Goal: Information Seeking & Learning: Learn about a topic

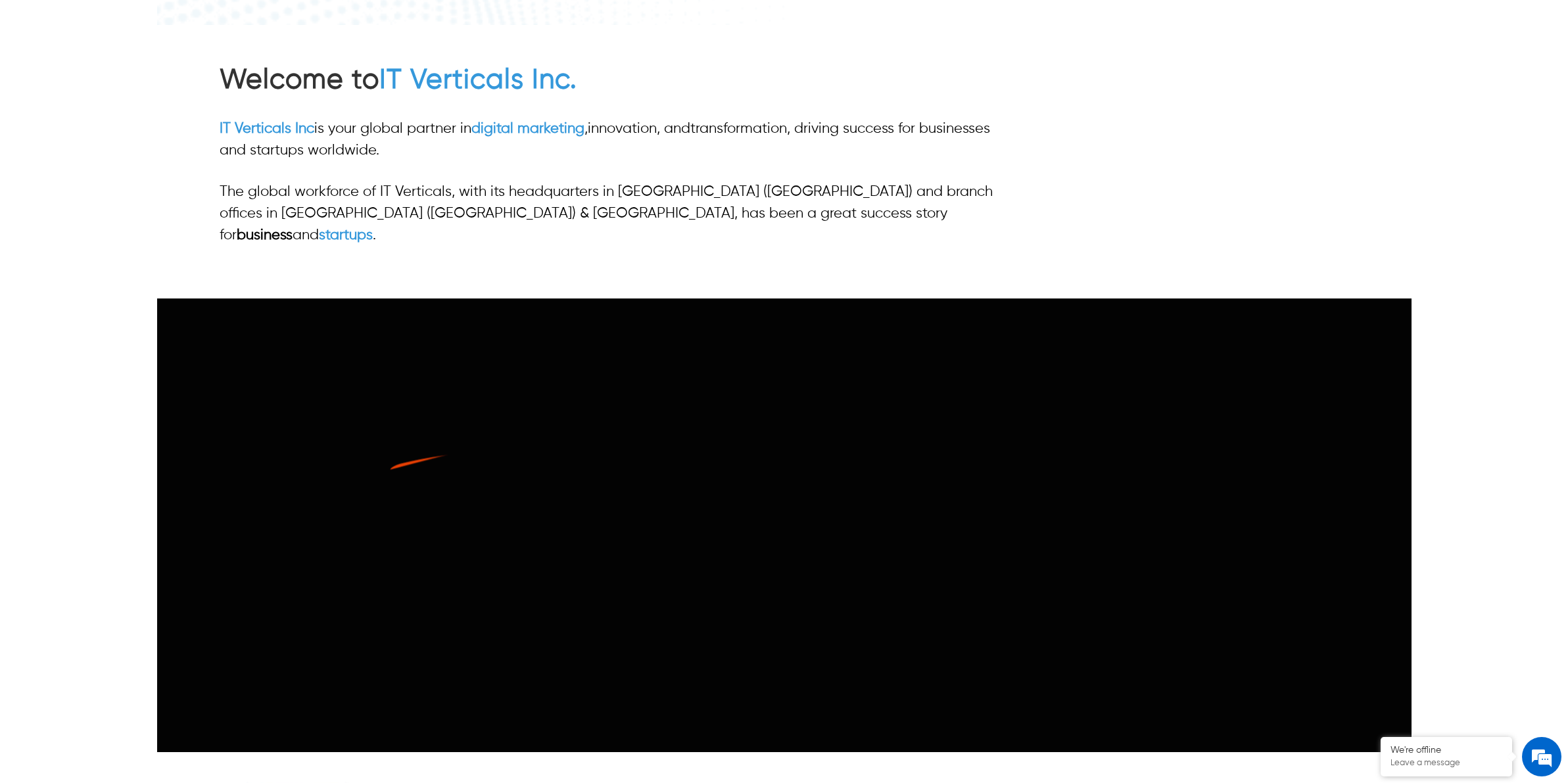
scroll to position [286, 0]
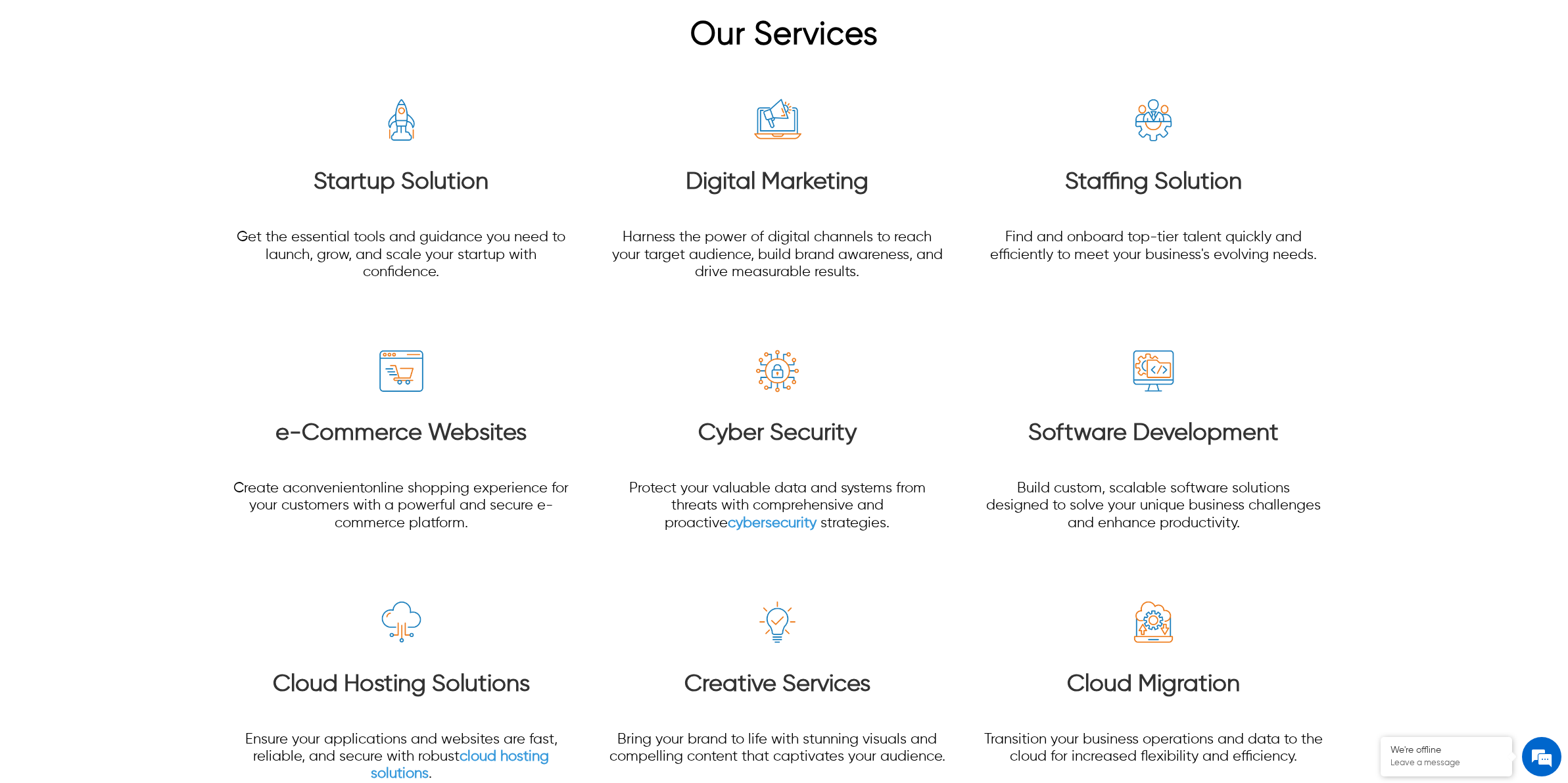
scroll to position [1638, 0]
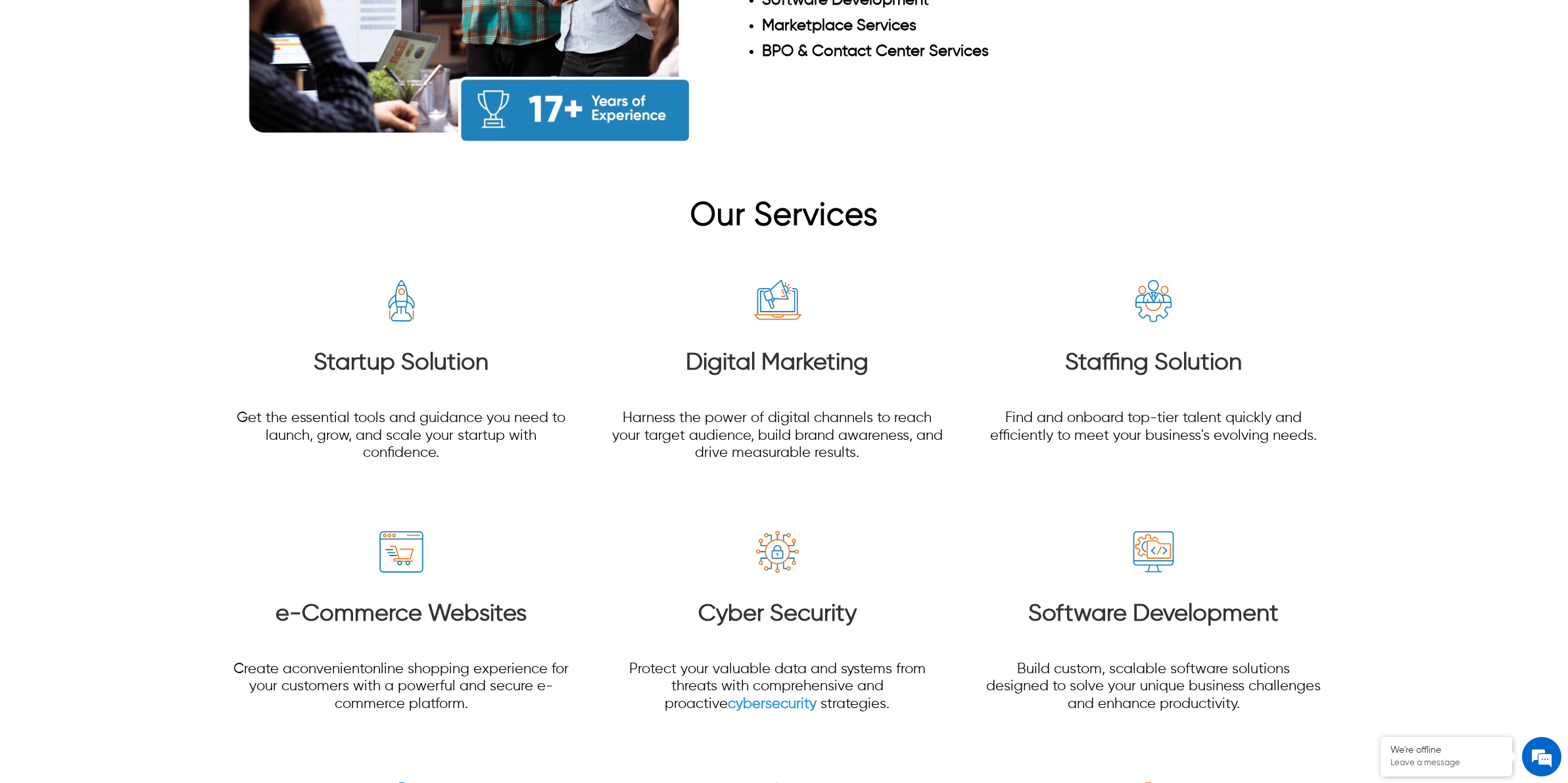
drag, startPoint x: 373, startPoint y: 344, endPoint x: 257, endPoint y: 349, distance: 116.1
click at [257, 349] on h3 "Startup Solution" at bounding box center [402, 363] width 338 height 28
drag, startPoint x: 557, startPoint y: 339, endPoint x: 294, endPoint y: 342, distance: 263.0
click at [294, 349] on h3 "Startup Solution" at bounding box center [402, 363] width 338 height 28
click at [619, 464] on div "Digital Marketing Harness the power of digital channels to reach your target au…" at bounding box center [777, 418] width 338 height 145
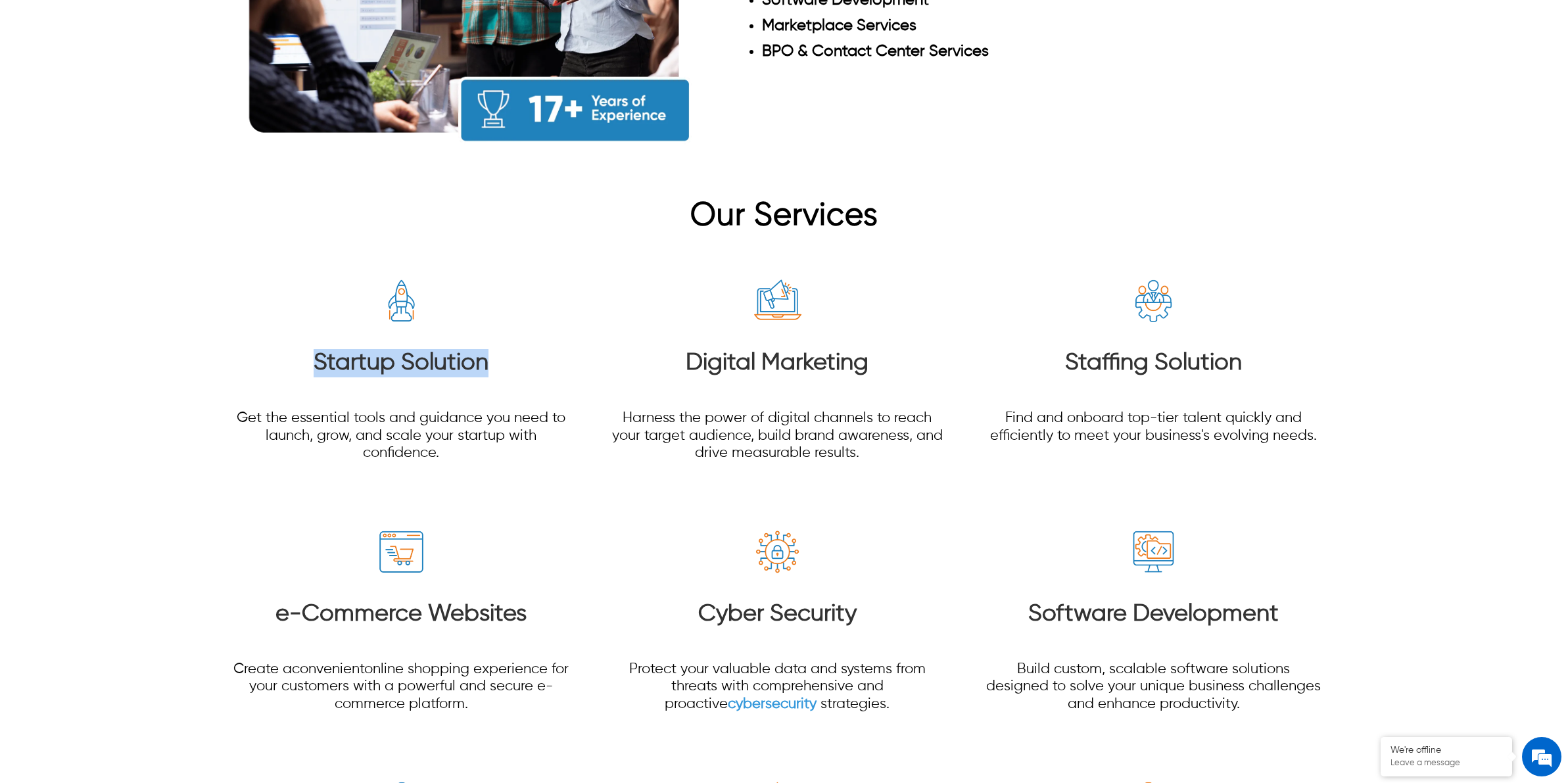
drag, startPoint x: 295, startPoint y: 343, endPoint x: 525, endPoint y: 347, distance: 230.0
click at [525, 349] on h3 "Startup Solution" at bounding box center [402, 363] width 338 height 28
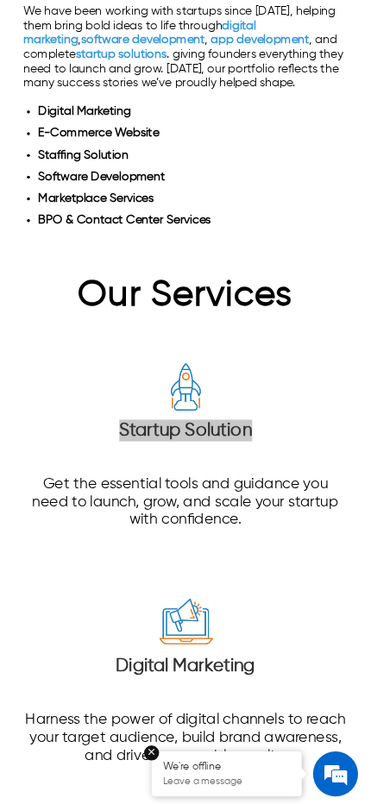
scroll to position [1653, 0]
